Goal: Task Accomplishment & Management: Complete application form

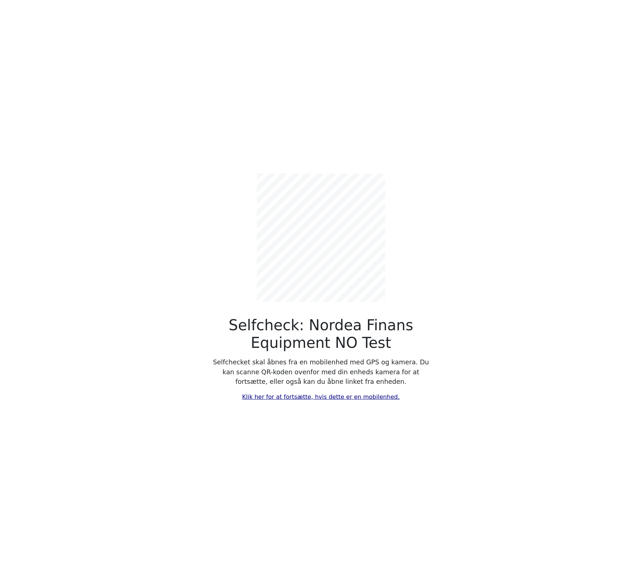
click at [319, 394] on link "Klik her for at fortsætte, hvis dette er en mobilenhed." at bounding box center [321, 396] width 158 height 7
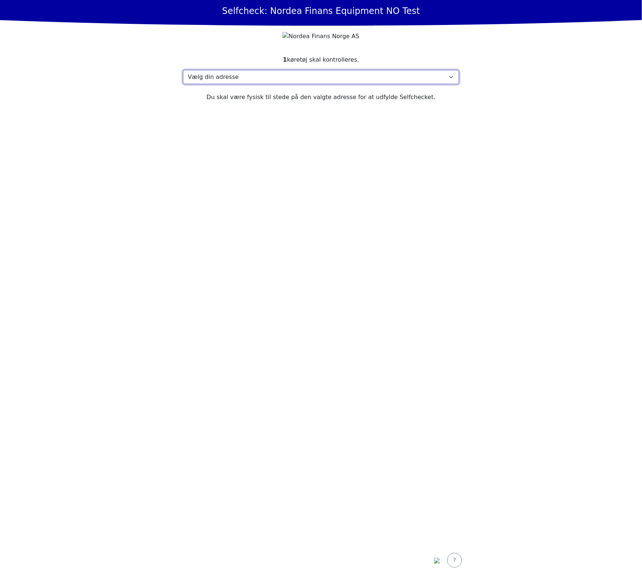
click at [305, 84] on select "Vælg din adresse Here, 2400 Town Min adresse mangler" at bounding box center [321, 77] width 276 height 14
select select "4737"
click at [183, 83] on select "Vælg din adresse Here, 2400 Town Min adresse mangler" at bounding box center [321, 77] width 276 height 14
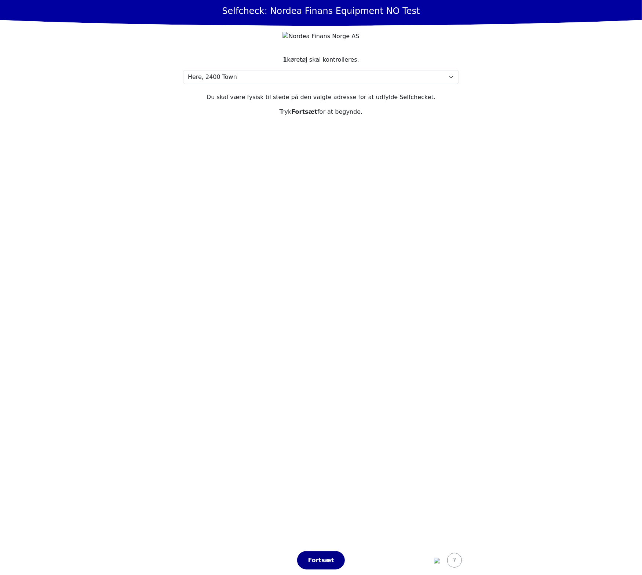
click at [329, 560] on div "Fortsæt" at bounding box center [321, 560] width 32 height 9
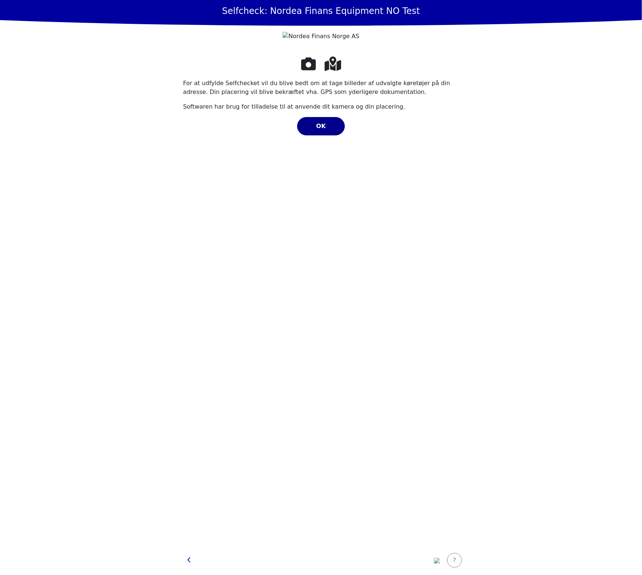
click at [327, 131] on div "OK" at bounding box center [321, 126] width 32 height 9
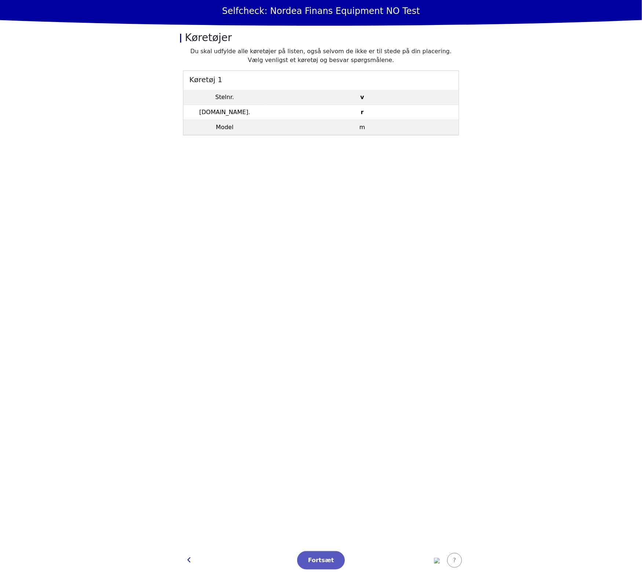
click at [385, 110] on td "r" at bounding box center [362, 112] width 193 height 15
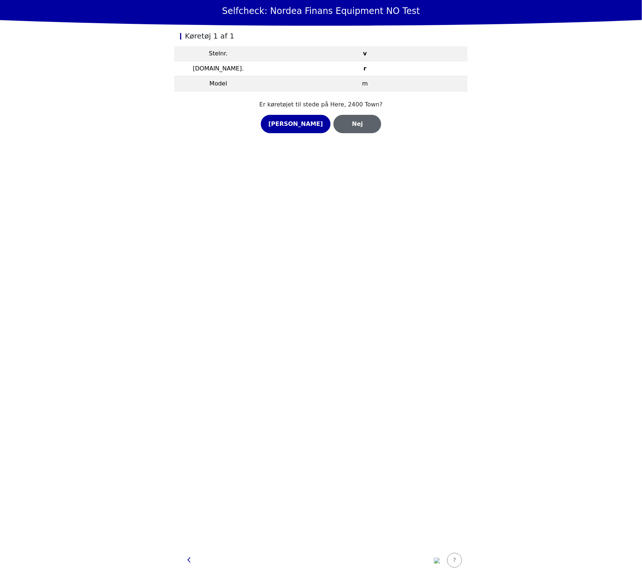
click at [352, 131] on button "Nej" at bounding box center [358, 124] width 48 height 18
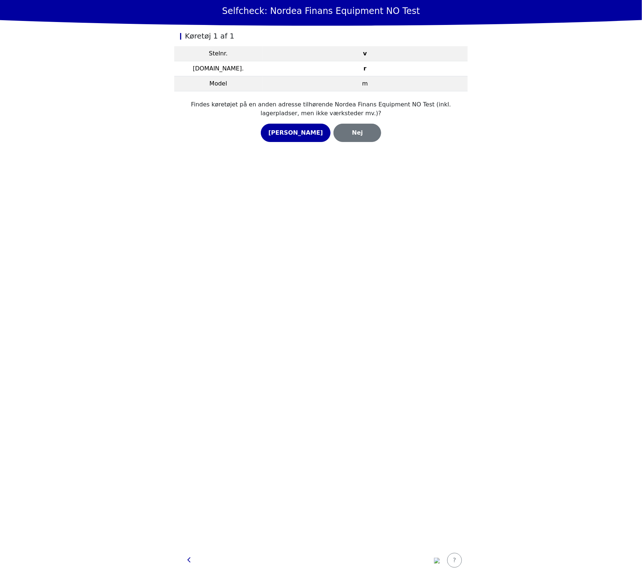
click at [352, 131] on div "Nej" at bounding box center [357, 132] width 32 height 9
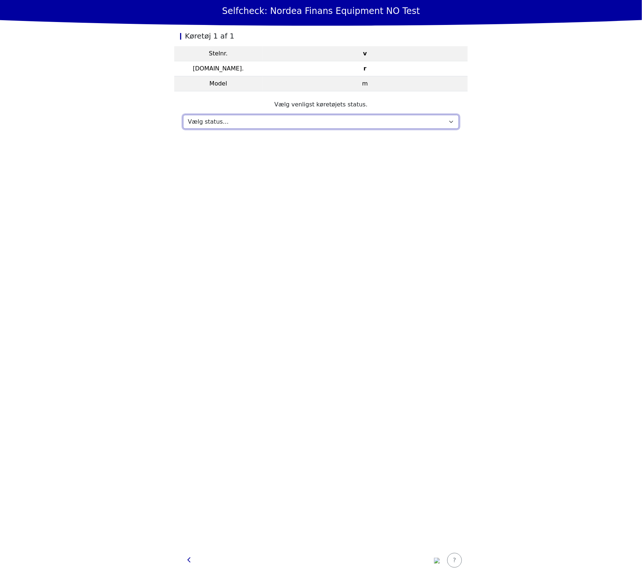
click at [345, 124] on select "Vælg status… Vedligeholdelse Solgt og leveret Ikke modtaget På prøvetur Mangler" at bounding box center [321, 122] width 276 height 14
select select "706"
click at [183, 115] on select "Vælg status… Vedligeholdelse Solgt og leveret Ikke modtaget På prøvetur Mangler" at bounding box center [321, 122] width 276 height 14
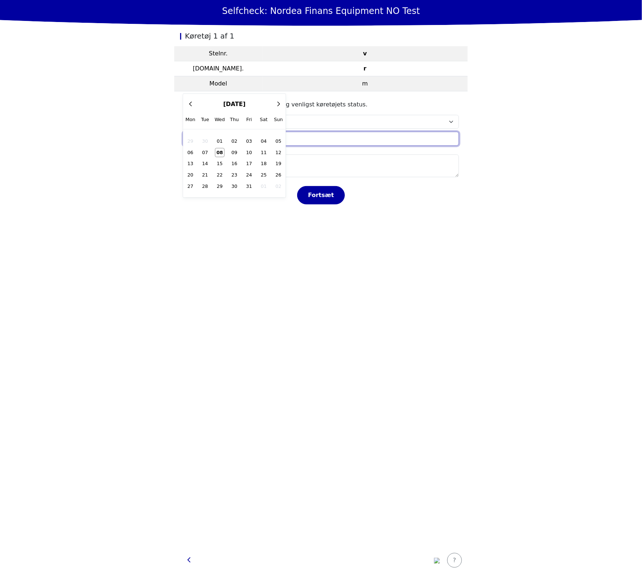
click at [245, 134] on div "x [DATE] - [DATE] 2020 2021 2022 2023 2024 2025 2026 2027 2028 2029 [DATE] Feb …" at bounding box center [321, 139] width 276 height 14
click at [233, 152] on span "09" at bounding box center [234, 152] width 9 height 8
click at [235, 140] on input "[DATE]" at bounding box center [321, 139] width 276 height 14
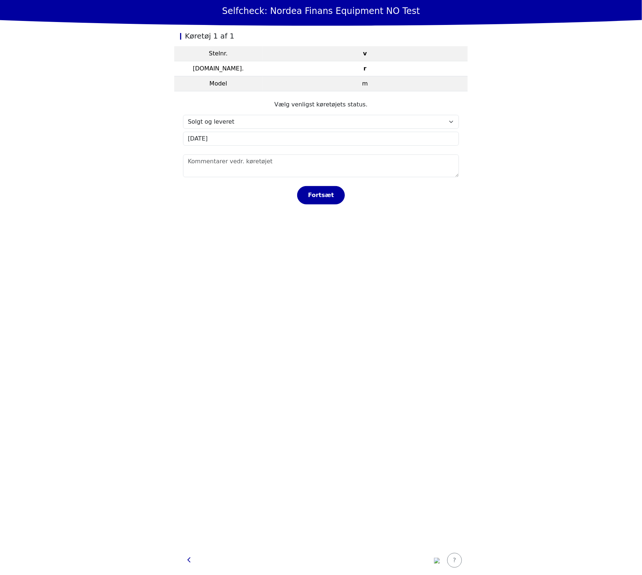
click at [253, 259] on div "Køretøj 1 af 1 Stelnr. v [DOMAIN_NAME]. r Model m Vælg venligst køretøjets stat…" at bounding box center [321, 286] width 294 height 520
click at [317, 147] on div "[DATE] x [DATE] - [DATE] 2020 2021 2022 2023 2024 2025 2026 2027 2028 2029 [DAT…" at bounding box center [321, 142] width 276 height 20
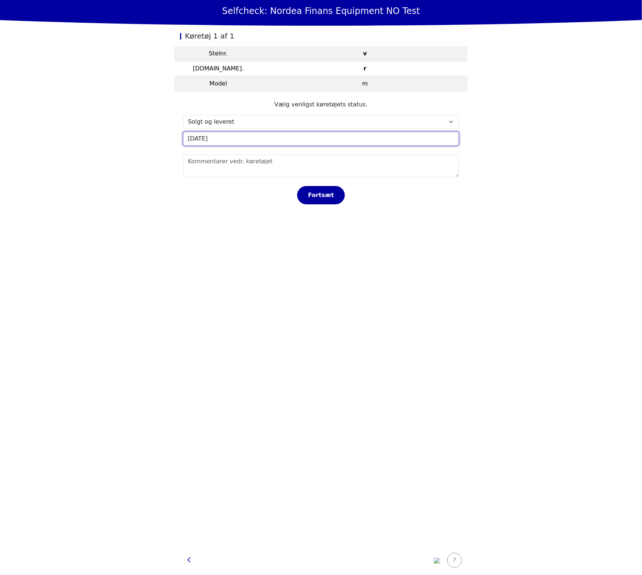
click at [317, 141] on input "[DATE]" at bounding box center [321, 139] width 276 height 14
click at [208, 149] on span "07" at bounding box center [205, 152] width 9 height 8
type input "[DATE]"
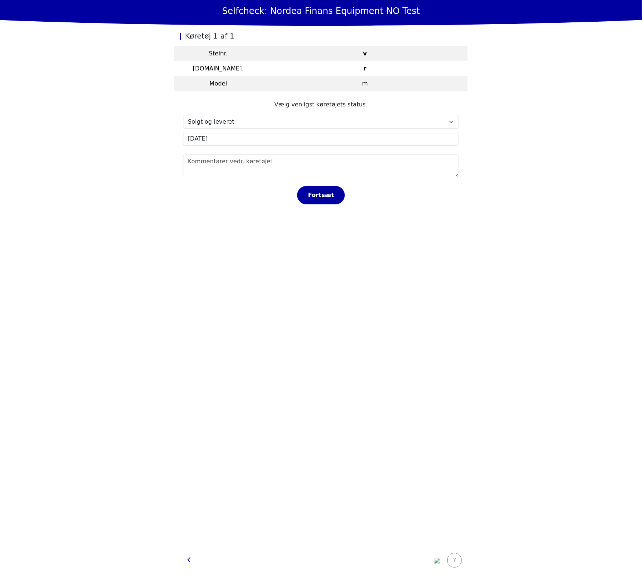
click at [274, 304] on div "Køretøj 1 af 1 Stelnr. v [DOMAIN_NAME]. r Model m Vælg venligst køretøjets stat…" at bounding box center [321, 286] width 294 height 520
click at [334, 196] on div "Fortsæt" at bounding box center [321, 195] width 32 height 9
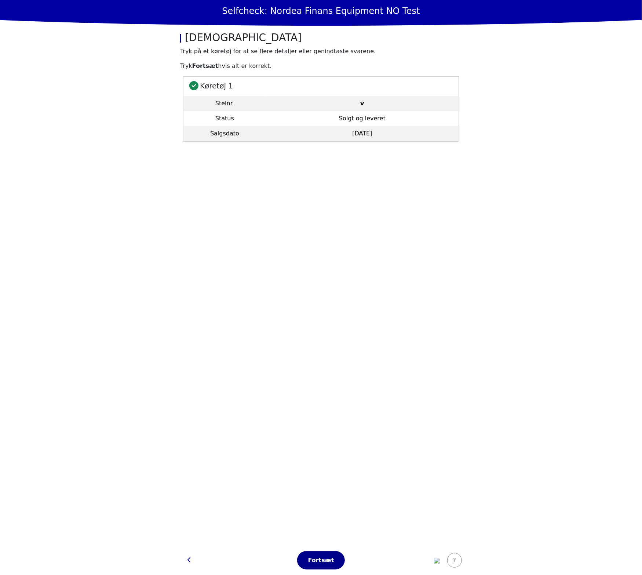
click at [331, 562] on div "Fortsæt" at bounding box center [321, 560] width 32 height 9
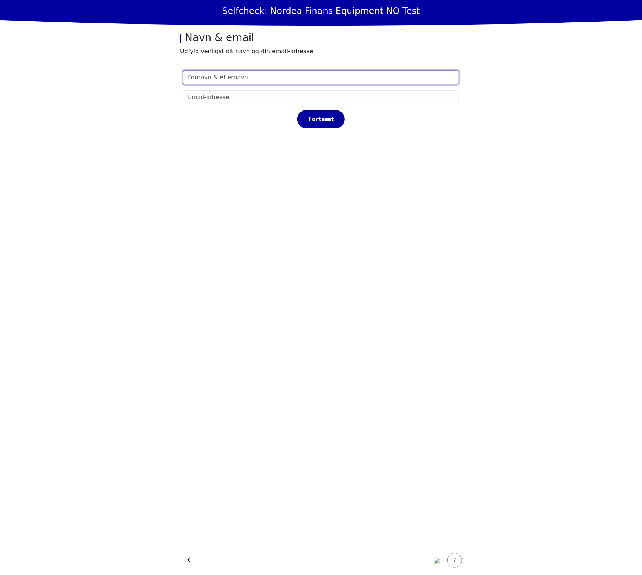
click at [320, 77] on input "text" at bounding box center [321, 77] width 276 height 14
type input "test"
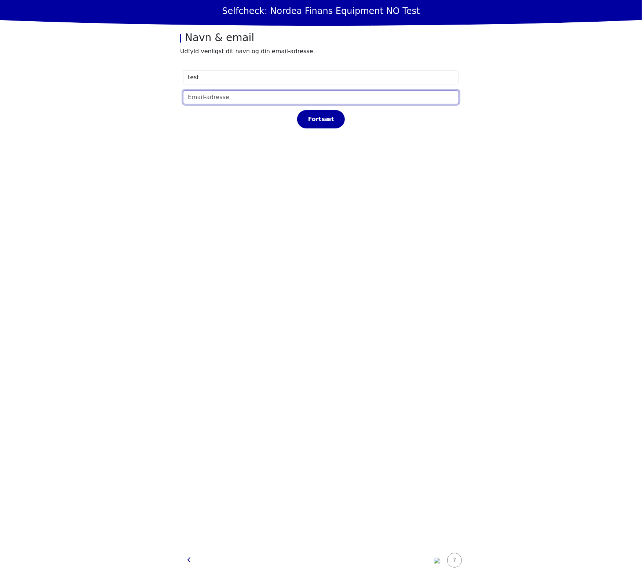
click at [256, 98] on input "email" at bounding box center [321, 97] width 276 height 14
type input "[EMAIL_ADDRESS][DOMAIN_NAME]"
click at [323, 115] on div "Fortsæt" at bounding box center [321, 119] width 32 height 9
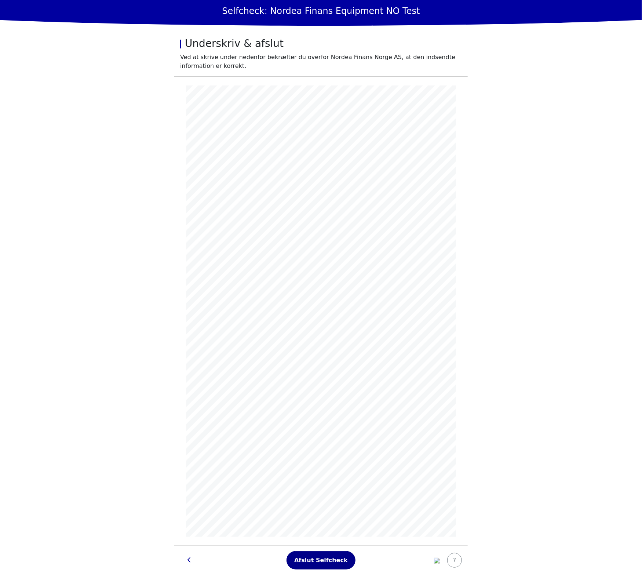
click at [310, 560] on div "Afslut Selfcheck" at bounding box center [321, 560] width 54 height 9
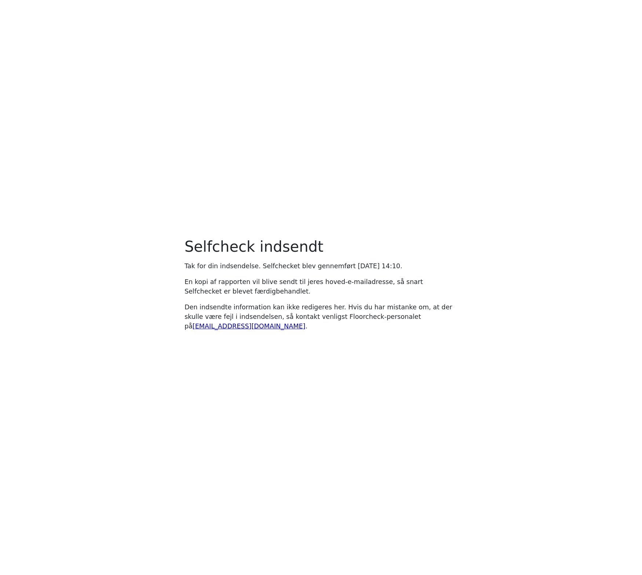
click at [355, 129] on main "Selfcheck indsendt Tak for din indsendelse. Selfchecket blev gennemført onsdag …" at bounding box center [321, 287] width 642 height 575
drag, startPoint x: 283, startPoint y: 57, endPoint x: 274, endPoint y: 11, distance: 46.1
click at [283, 55] on main "Selfcheck indsendt Tak for din indsendelse. Selfchecket blev gennemført onsdag …" at bounding box center [321, 287] width 642 height 575
